Goal: Task Accomplishment & Management: Manage account settings

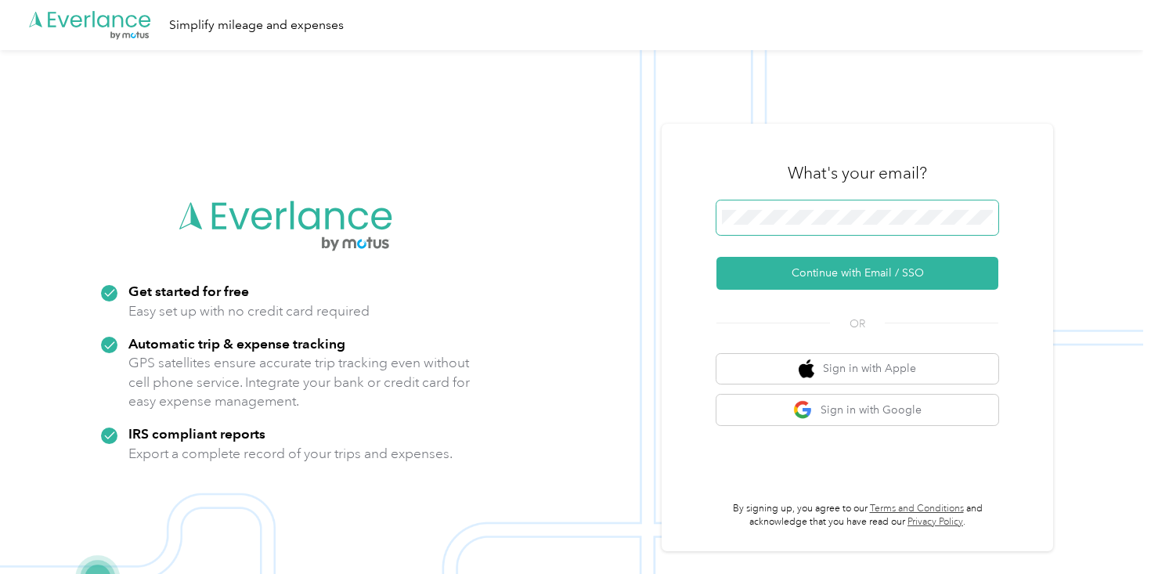
click at [793, 201] on span at bounding box center [858, 217] width 282 height 34
click at [836, 424] on button "Sign in with Google" at bounding box center [858, 410] width 282 height 31
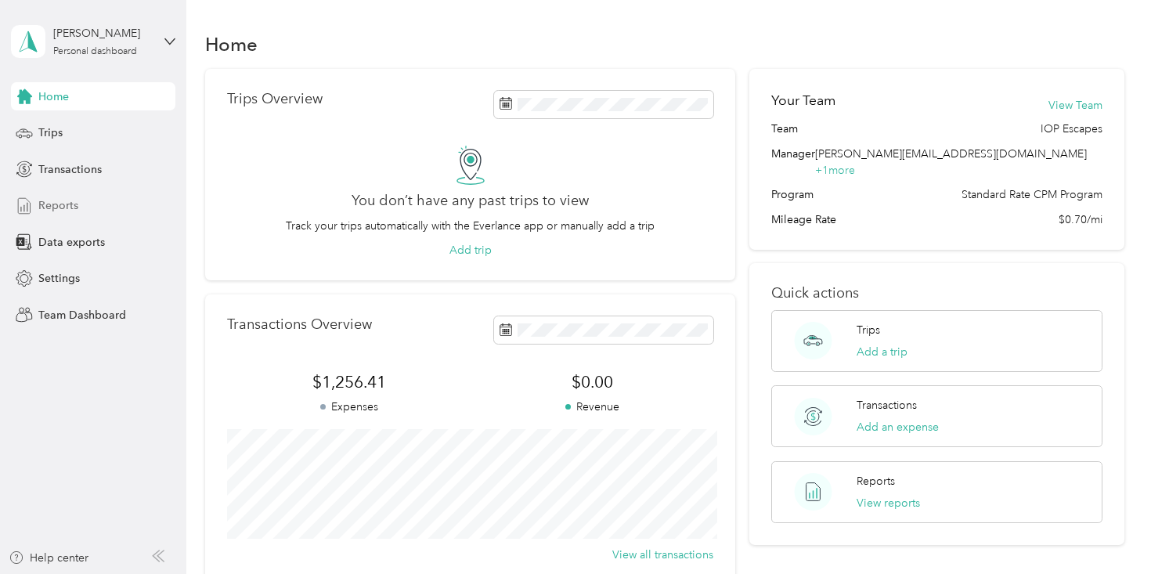
click at [67, 219] on div "Reports" at bounding box center [93, 206] width 164 height 28
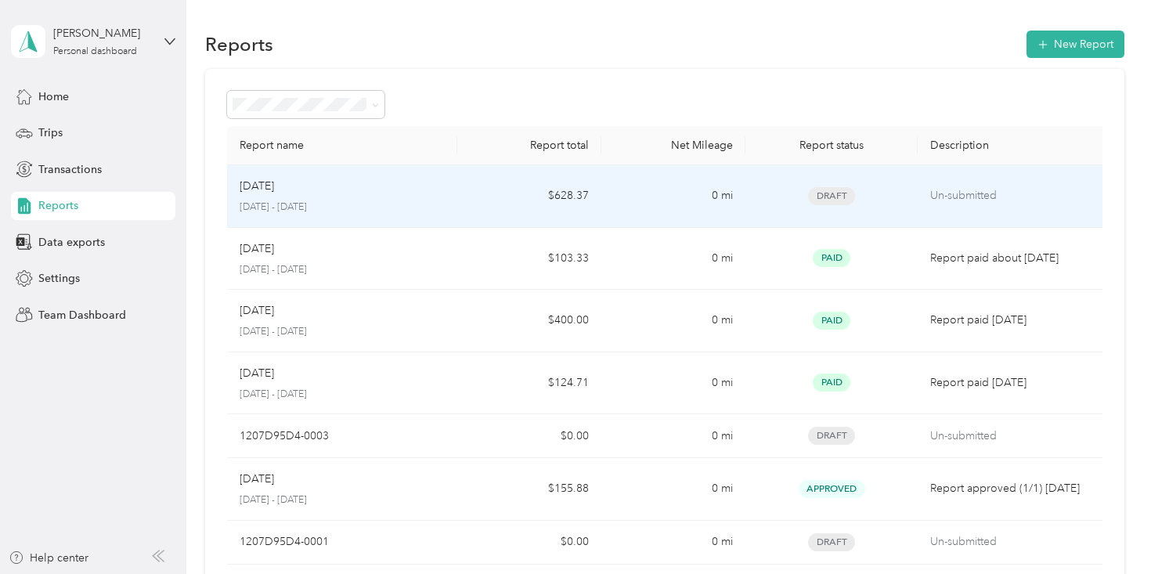
click at [478, 200] on td "$628.37" at bounding box center [529, 196] width 144 height 63
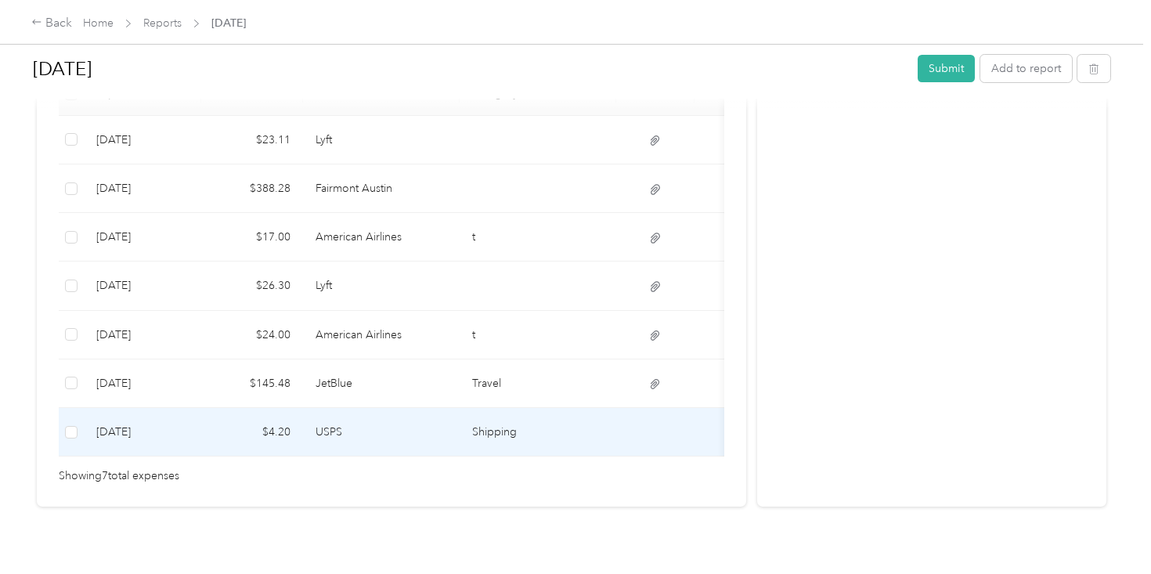
scroll to position [461, 0]
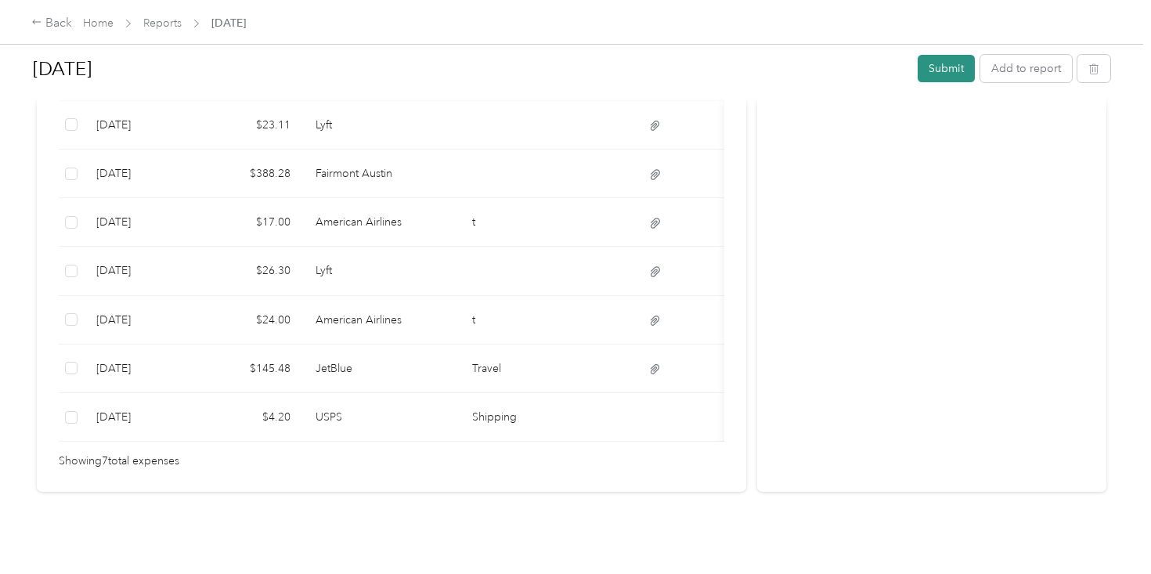
click at [958, 64] on button "Submit" at bounding box center [946, 68] width 57 height 27
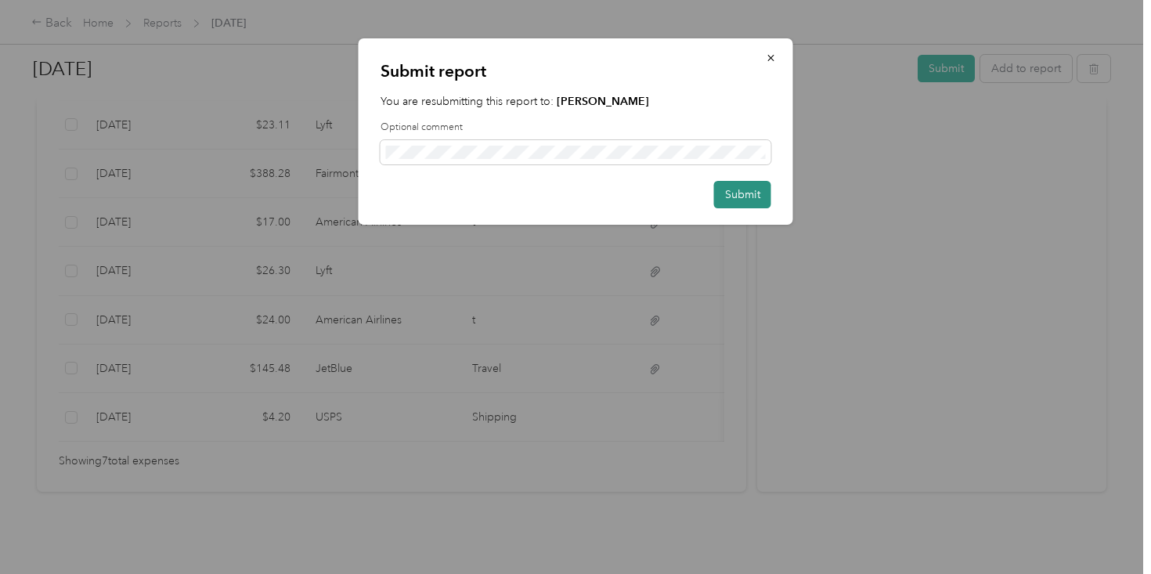
click at [749, 204] on button "Submit" at bounding box center [742, 194] width 57 height 27
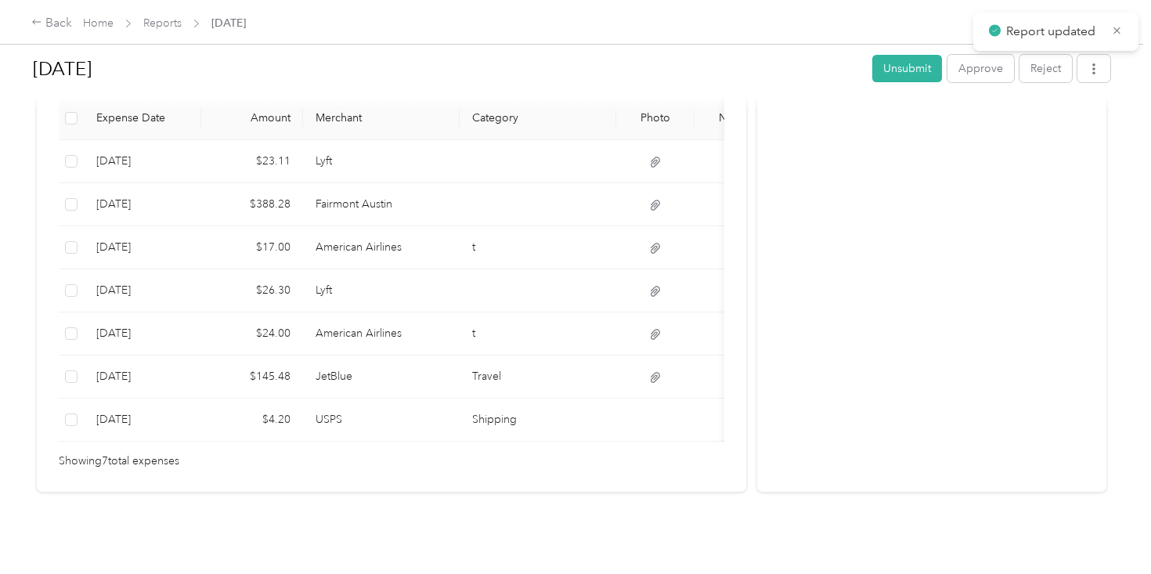
scroll to position [416, 0]
click at [984, 78] on button "Approve" at bounding box center [981, 68] width 67 height 27
click at [1106, 77] on button "button" at bounding box center [1094, 68] width 33 height 27
click at [1062, 128] on span "Download" at bounding box center [1057, 126] width 52 height 16
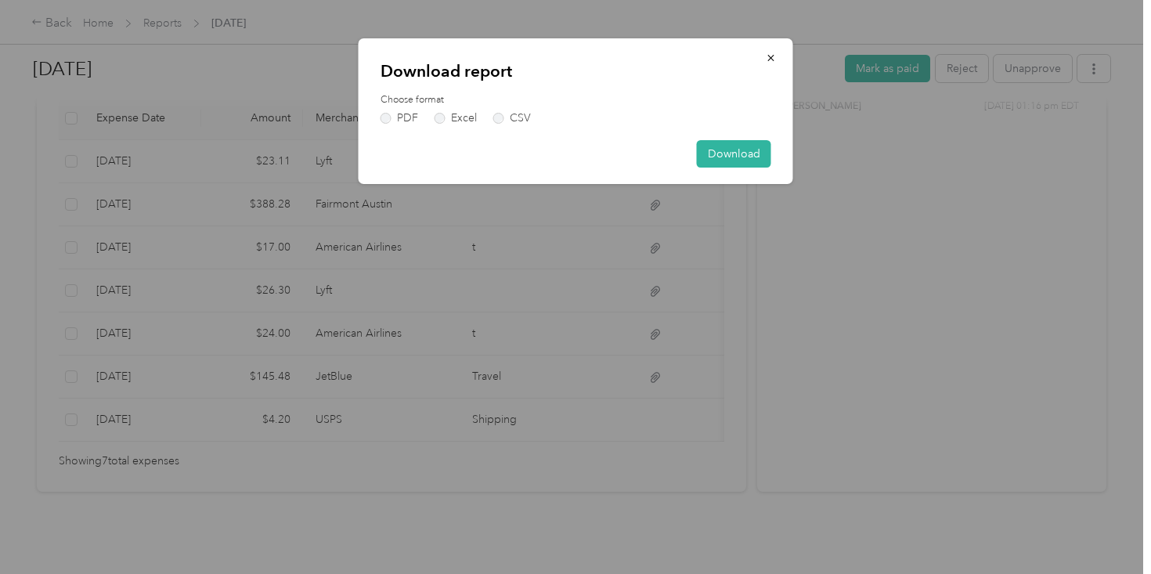
click at [369, 115] on div "Download report Choose format PDF Excel CSV Download" at bounding box center [576, 111] width 435 height 146
click at [386, 118] on label "PDF" at bounding box center [400, 118] width 38 height 11
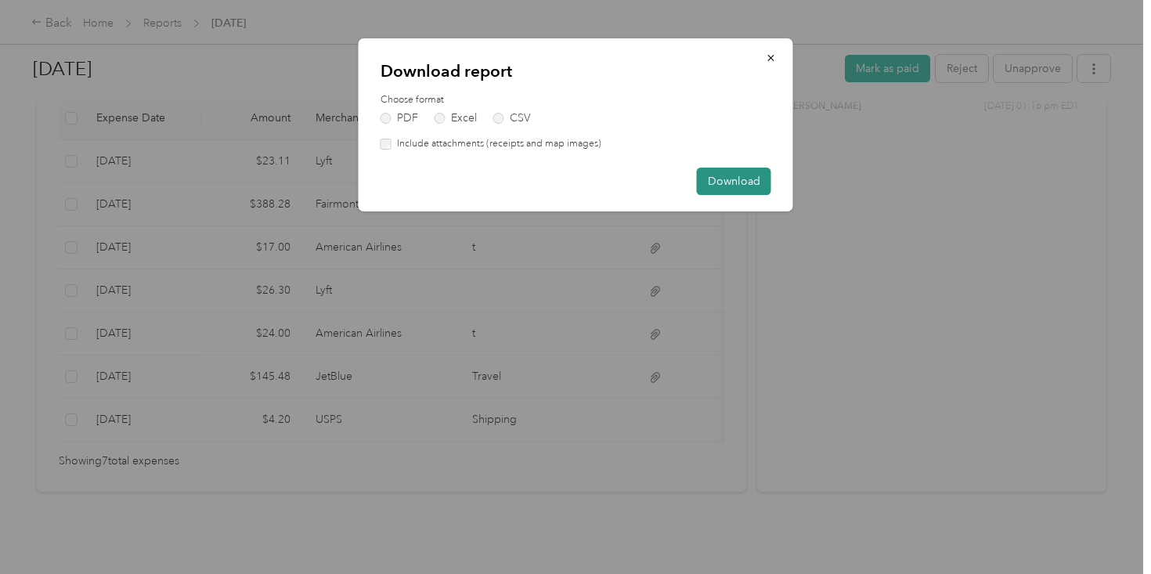
click at [724, 183] on button "Download" at bounding box center [734, 181] width 74 height 27
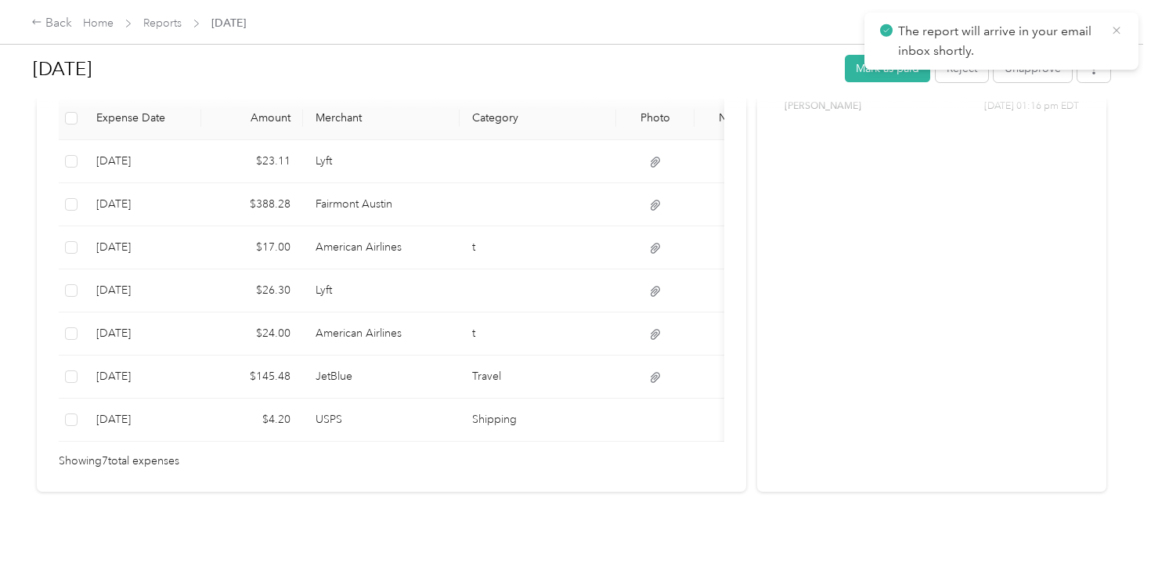
click at [1118, 34] on icon at bounding box center [1116, 30] width 13 height 14
click at [907, 68] on button "Mark as paid" at bounding box center [887, 68] width 85 height 27
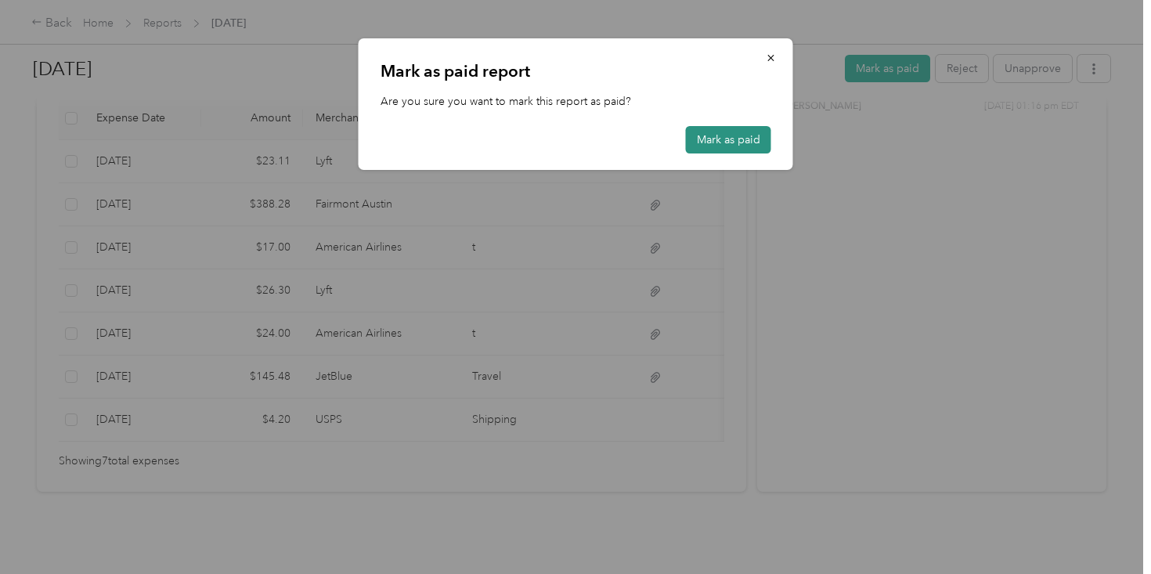
click at [717, 139] on button "Mark as paid" at bounding box center [728, 139] width 85 height 27
